Goal: Find specific page/section: Find specific page/section

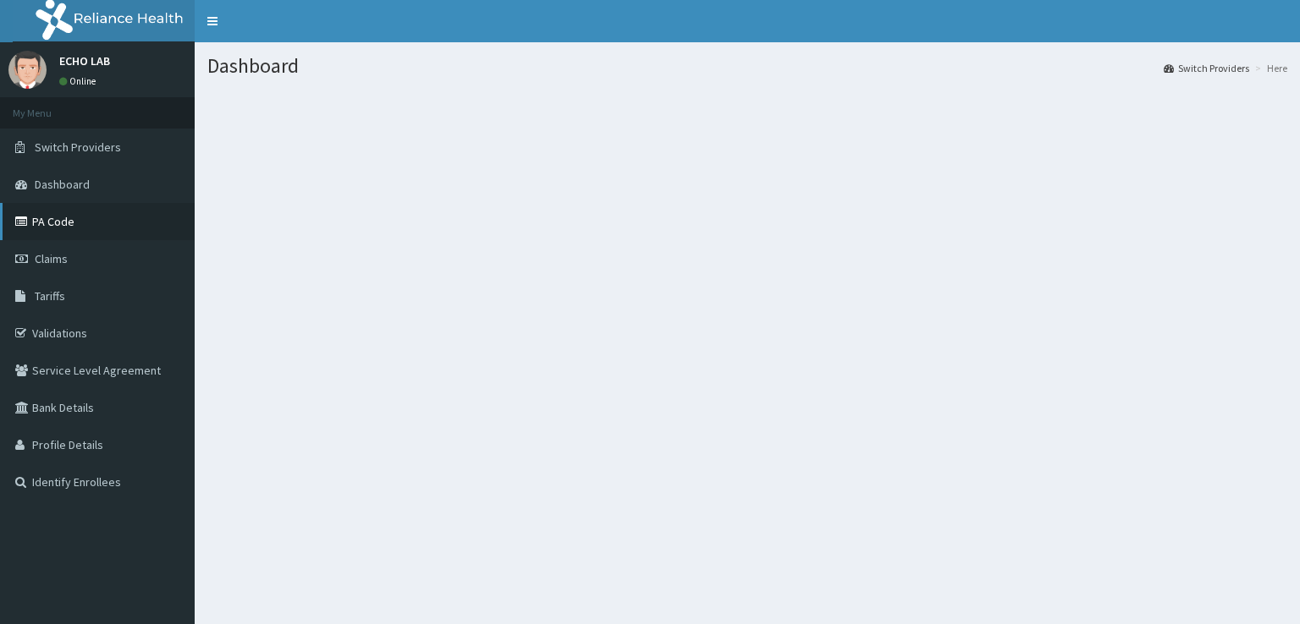
click at [81, 219] on link "PA Code" at bounding box center [97, 221] width 195 height 37
click at [27, 219] on link "PA Code" at bounding box center [97, 221] width 195 height 37
click at [27, 221] on link "PA Code" at bounding box center [97, 221] width 195 height 37
